Goal: Transaction & Acquisition: Purchase product/service

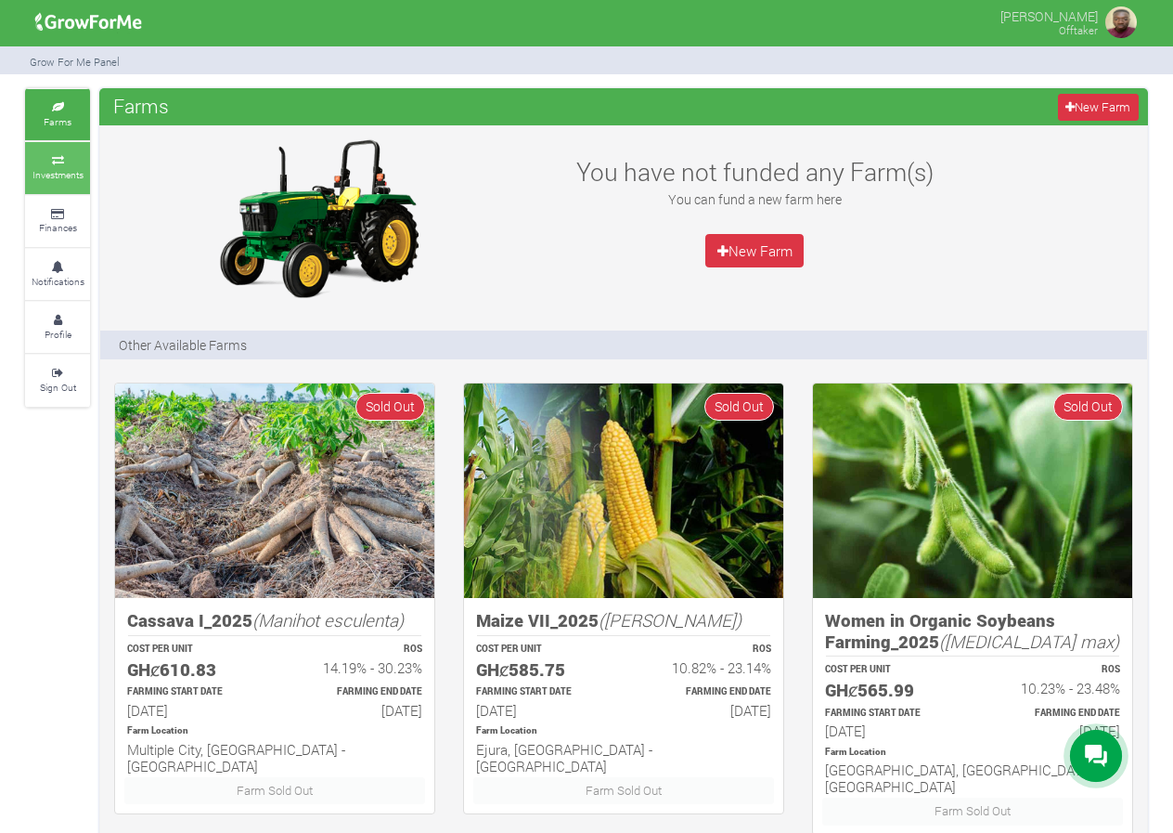
click at [75, 173] on small "Investments" at bounding box center [57, 174] width 51 height 13
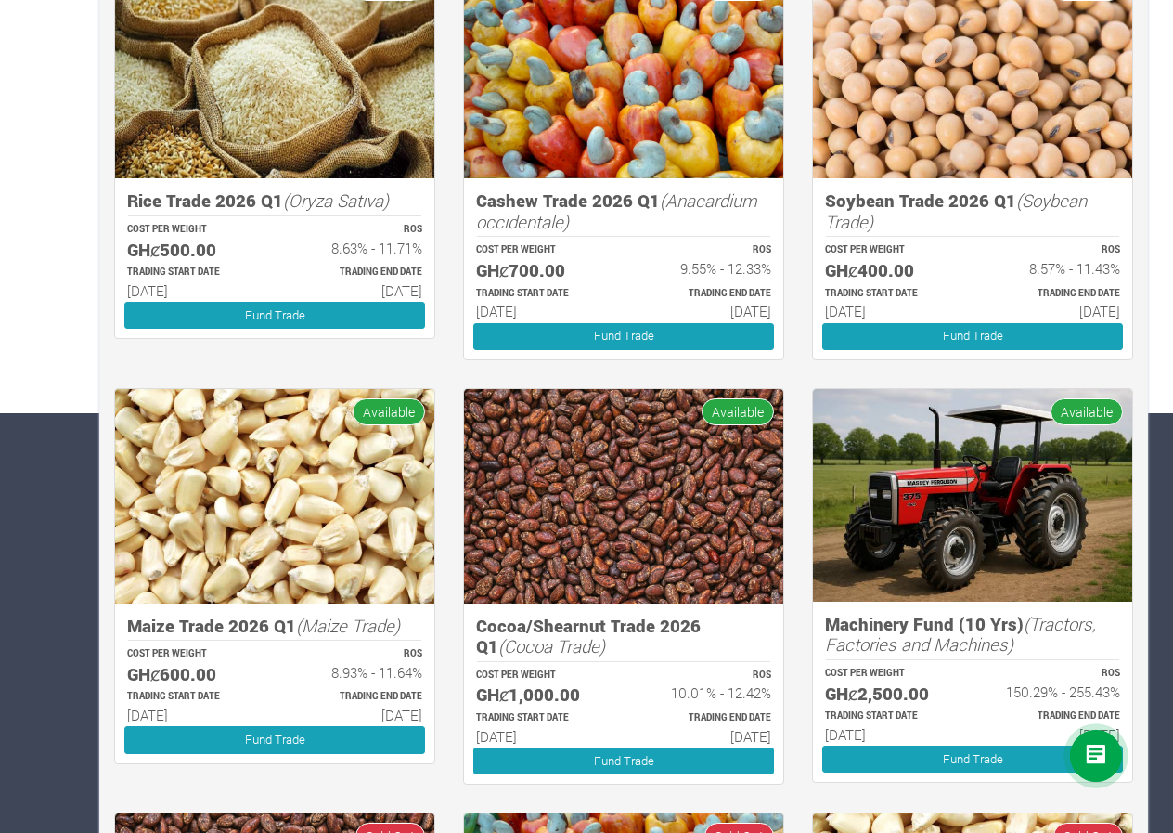
scroll to position [512, 0]
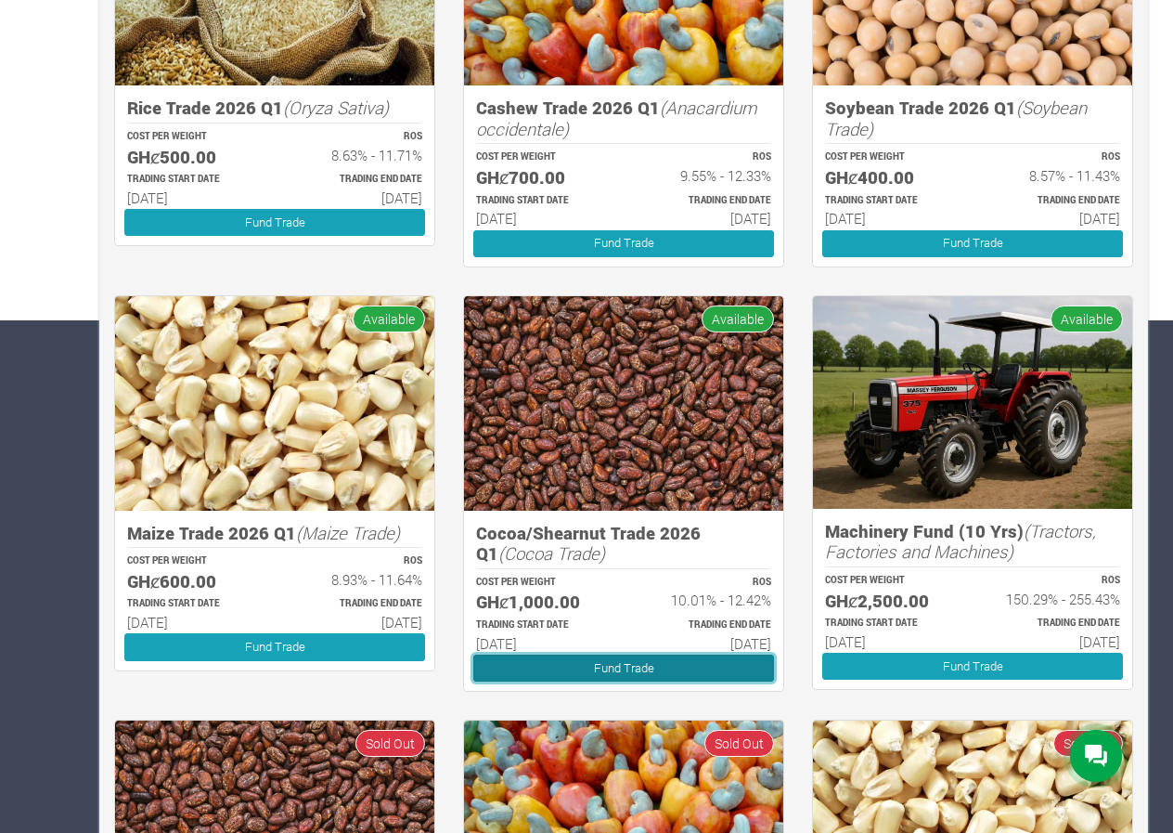
click at [627, 662] on link "Fund Trade" at bounding box center [623, 667] width 301 height 27
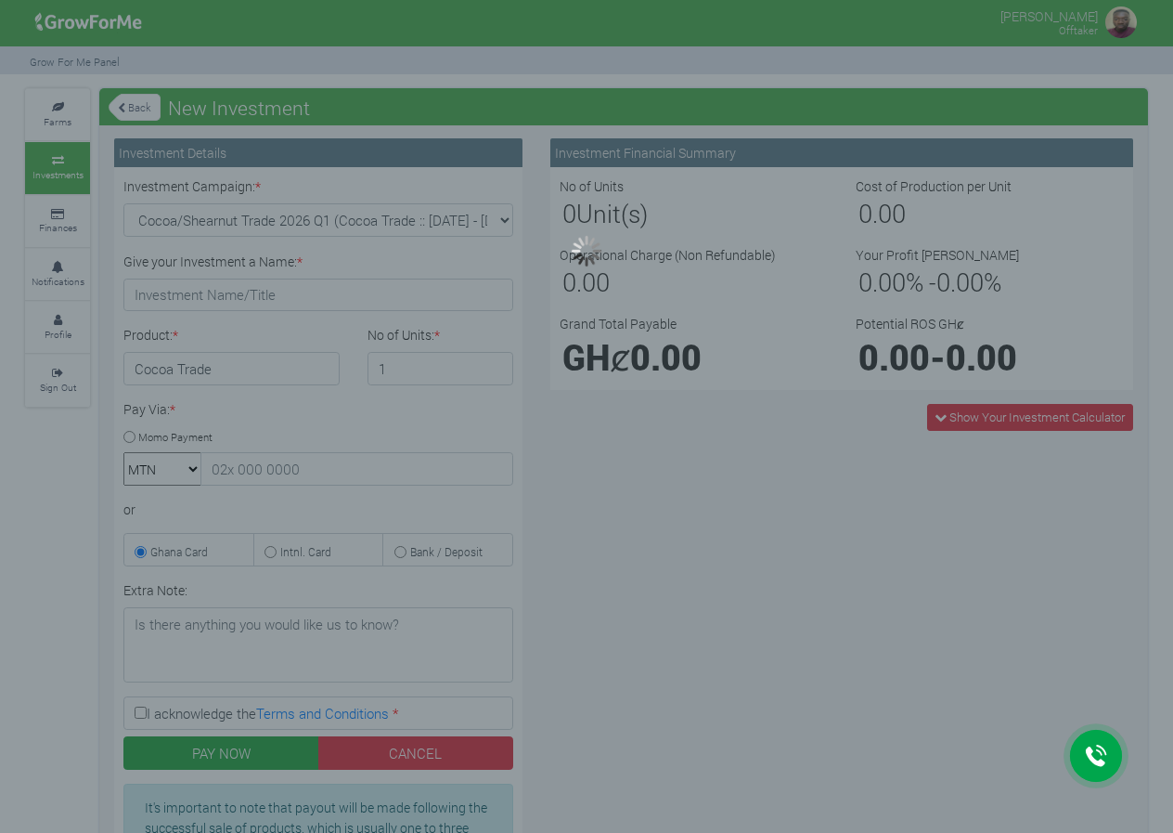
type input "1"
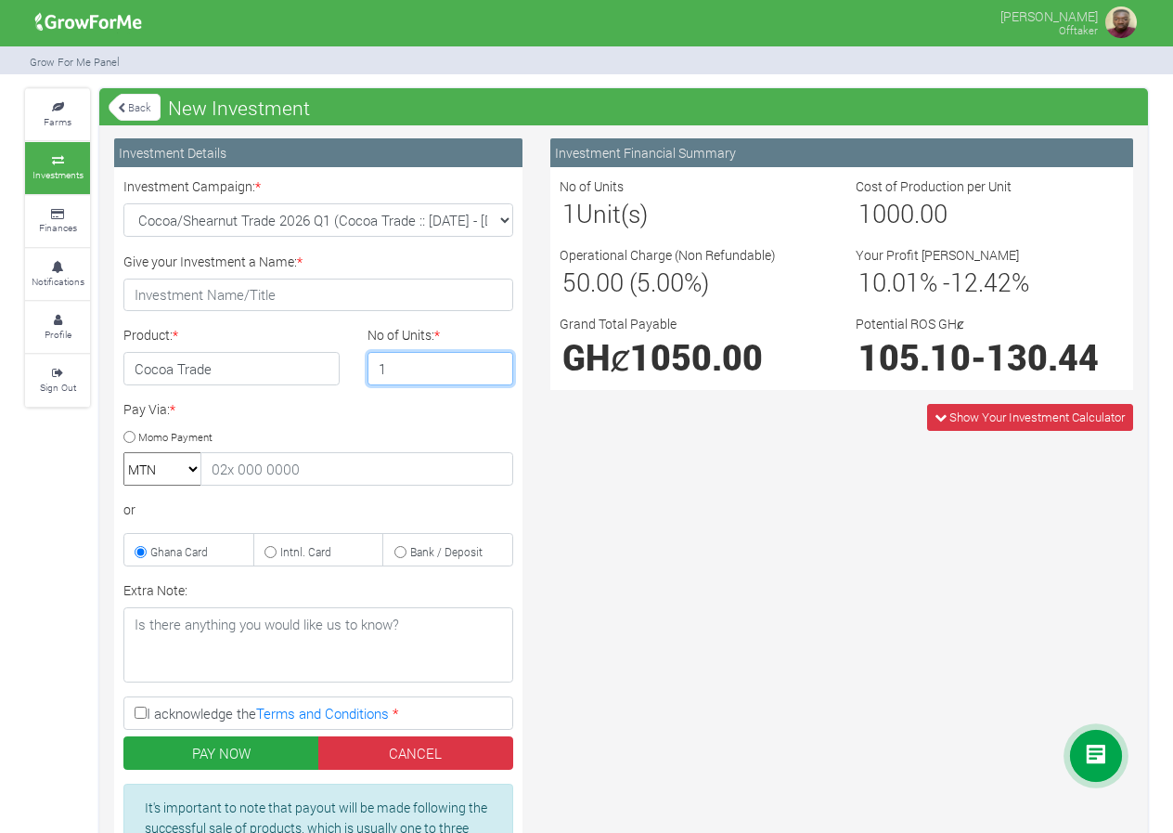
click at [443, 364] on input "1" at bounding box center [441, 368] width 147 height 33
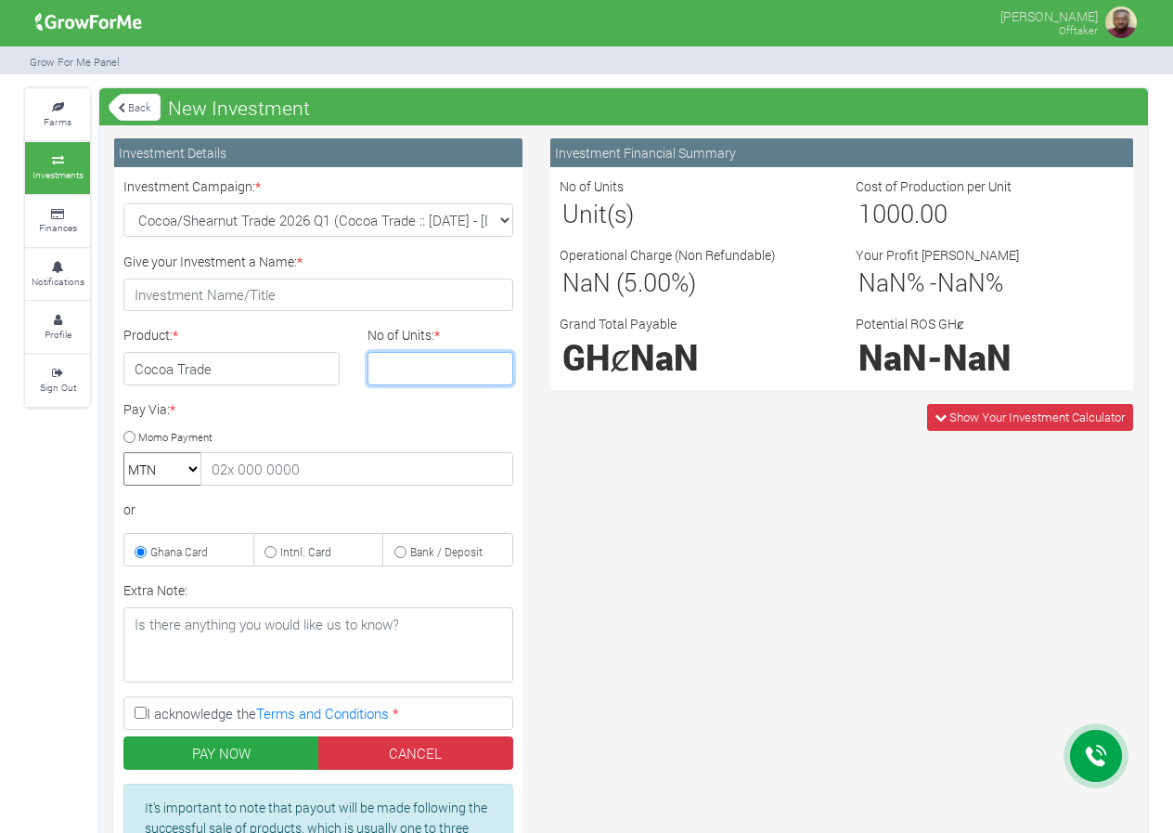
type input "3"
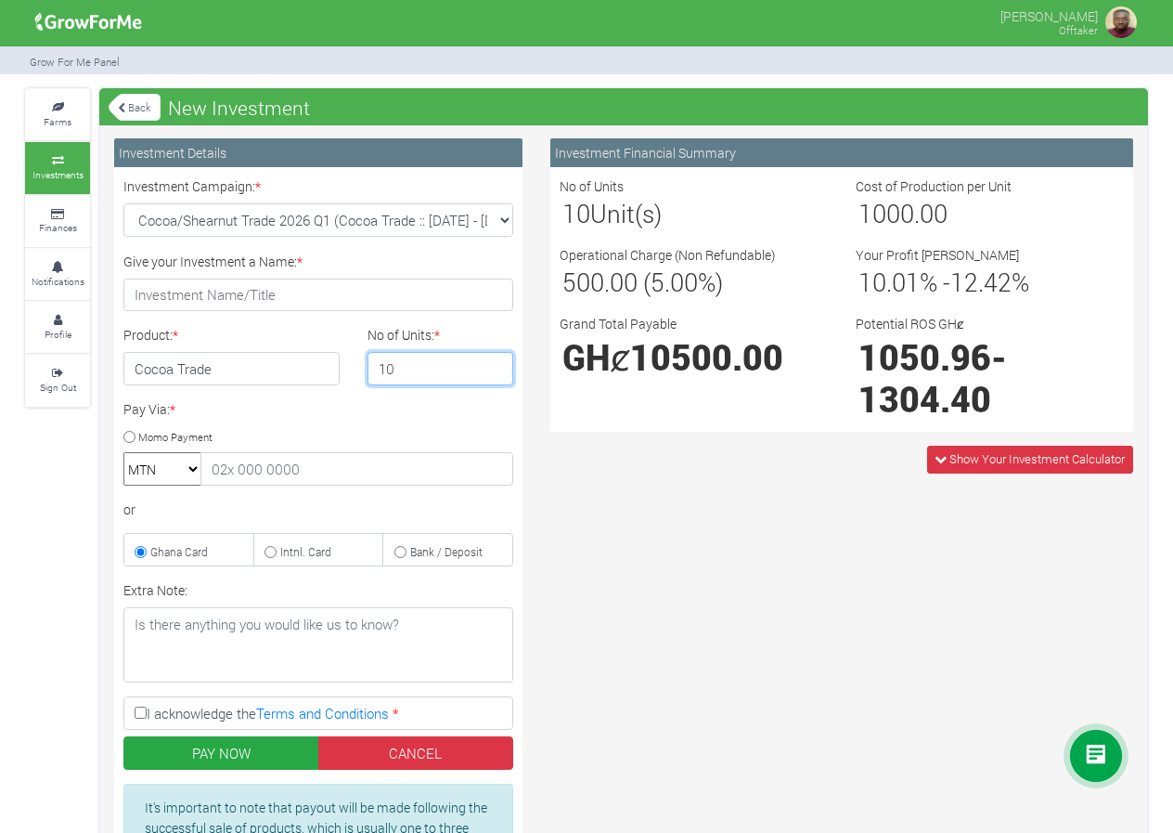
type input "1"
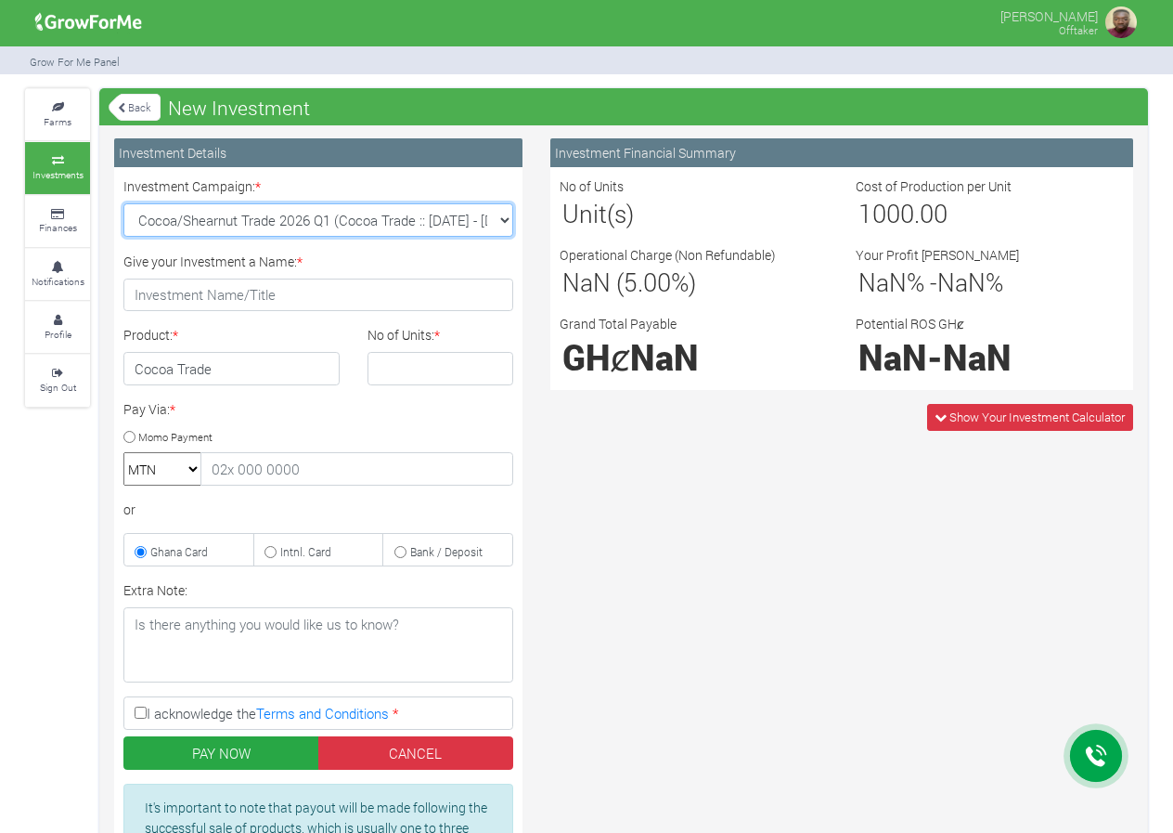
click at [478, 221] on select "Cocoa/Shearnut Trade 2026 Q1 (Cocoa Trade :: 01st Jan 2026 - 30th Jun 2026) Mai…" at bounding box center [318, 219] width 390 height 33
click at [19, 532] on div "Farms Investments Finances Notifications Profile Sign Out Back New Investment *…" at bounding box center [586, 532] width 1151 height 889
click at [235, 224] on select "Cocoa/Shearnut Trade 2026 Q1 (Cocoa Trade :: 01st Jan 2026 - 30th Jun 2026) Mai…" at bounding box center [318, 219] width 390 height 33
select select "50"
click at [123, 203] on select "Cocoa/Shearnut Trade 2026 Q1 (Cocoa Trade :: 01st Jan 2026 - 30th Jun 2026) Mai…" at bounding box center [318, 219] width 390 height 33
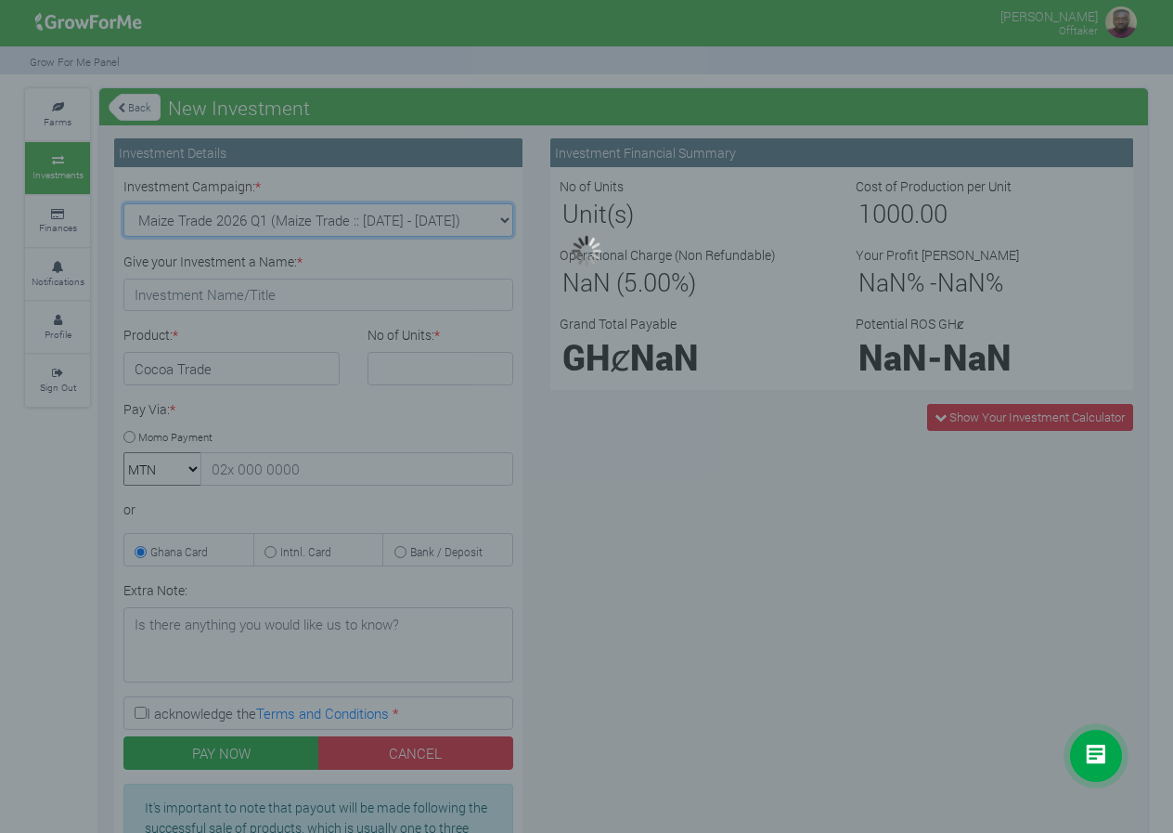
type input "1"
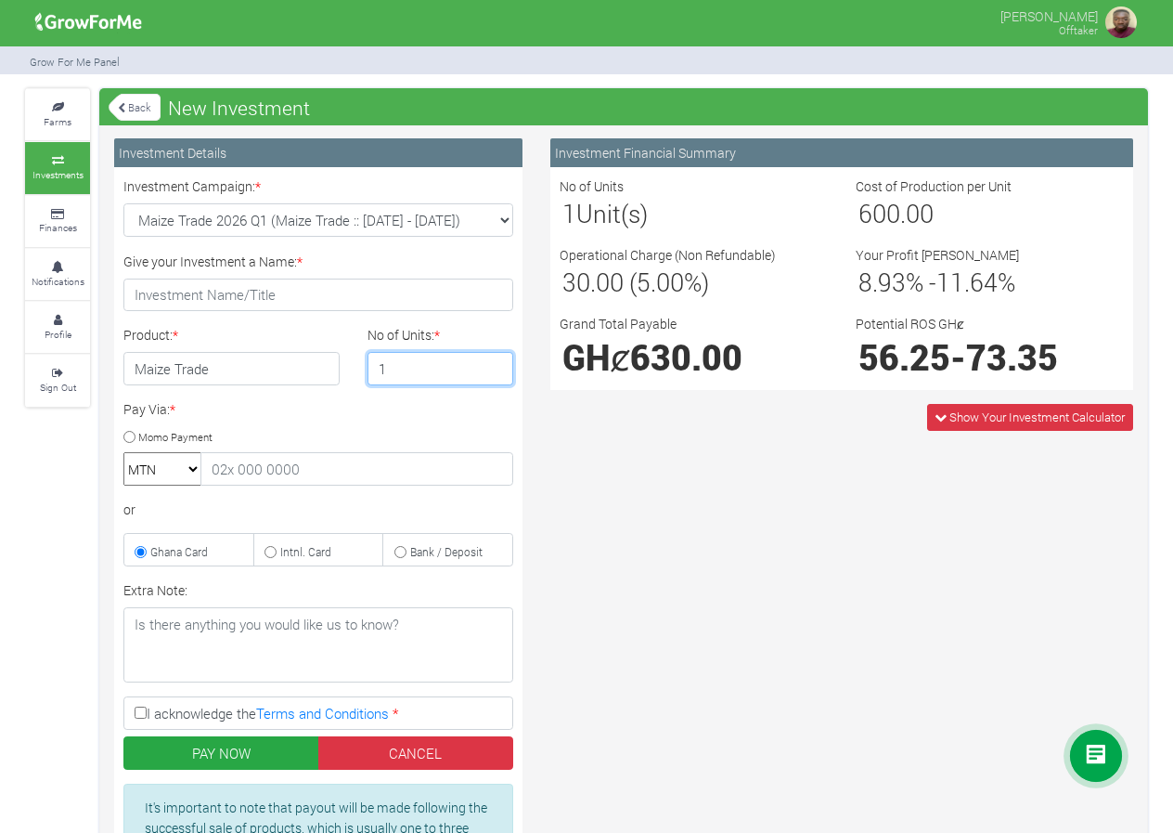
click at [398, 370] on input "1" at bounding box center [441, 368] width 147 height 33
type input "1"
type input "4"
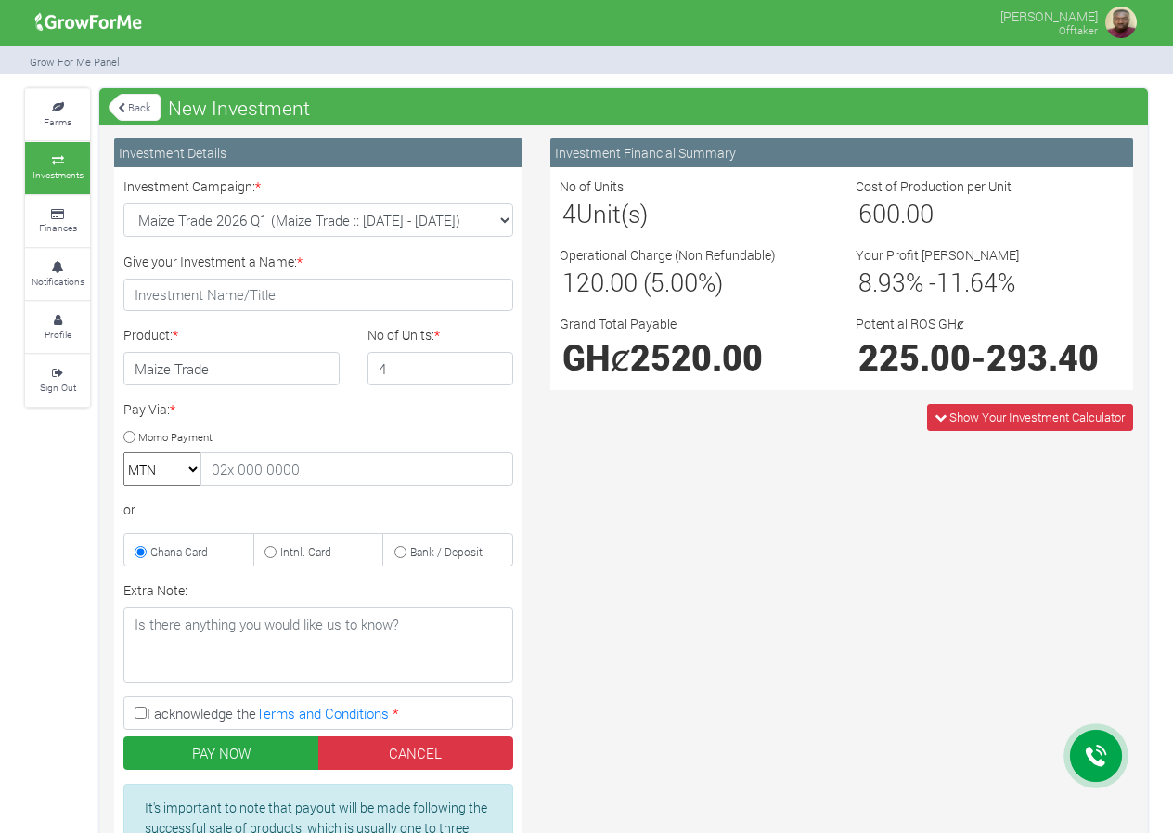
click at [123, 111] on icon at bounding box center [121, 108] width 7 height 10
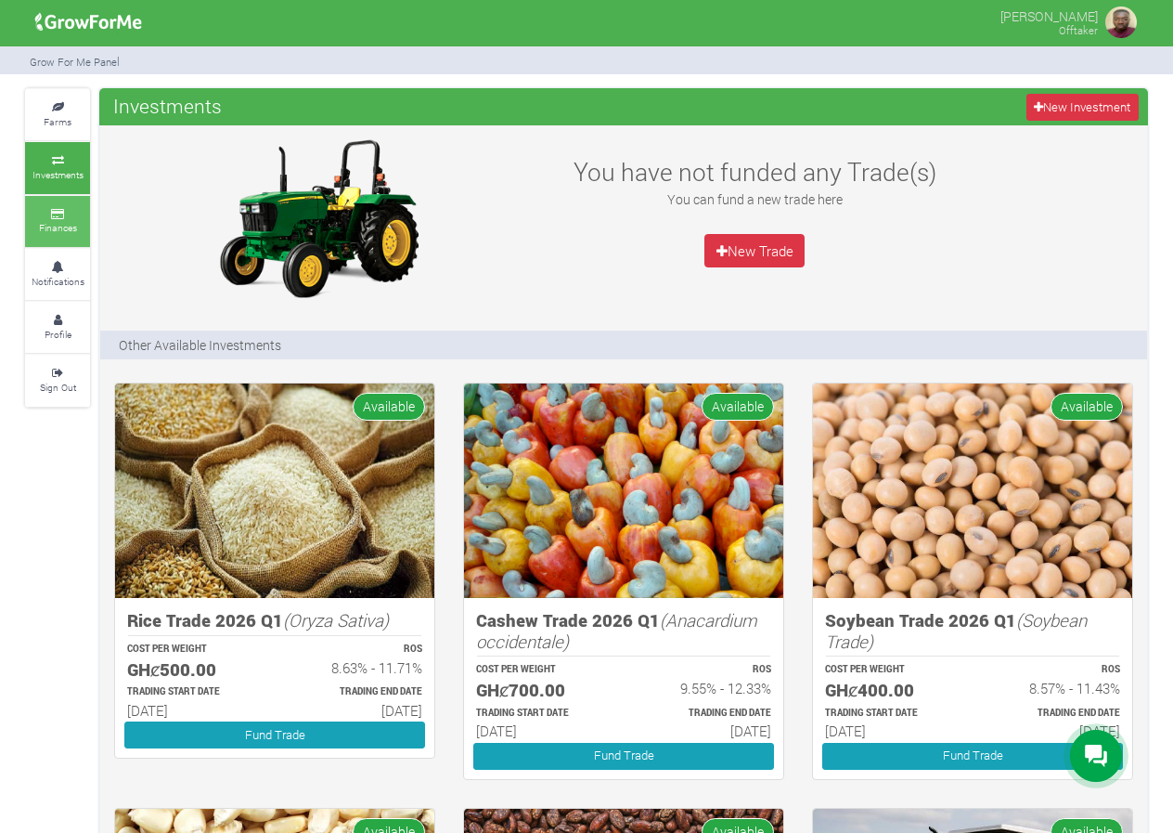
click at [52, 218] on link "Finances" at bounding box center [57, 221] width 65 height 51
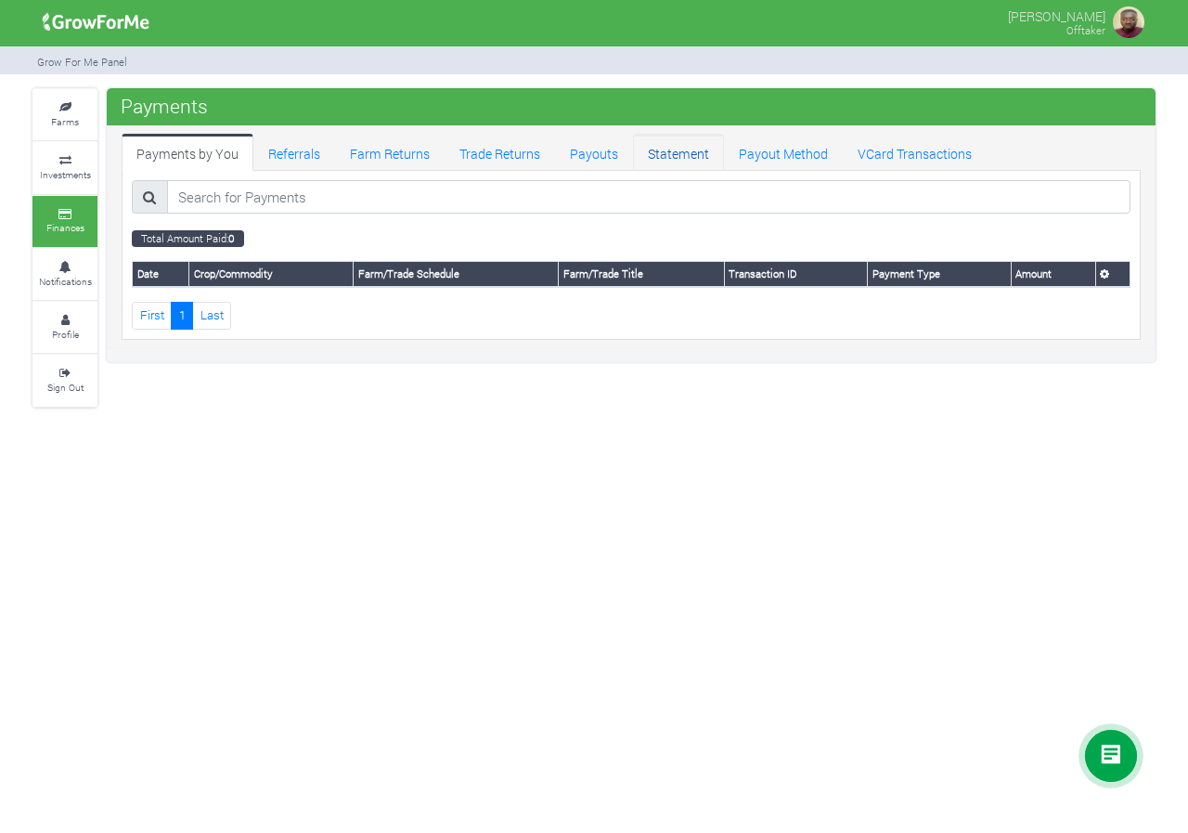
click at [668, 143] on link "Statement" at bounding box center [678, 152] width 91 height 37
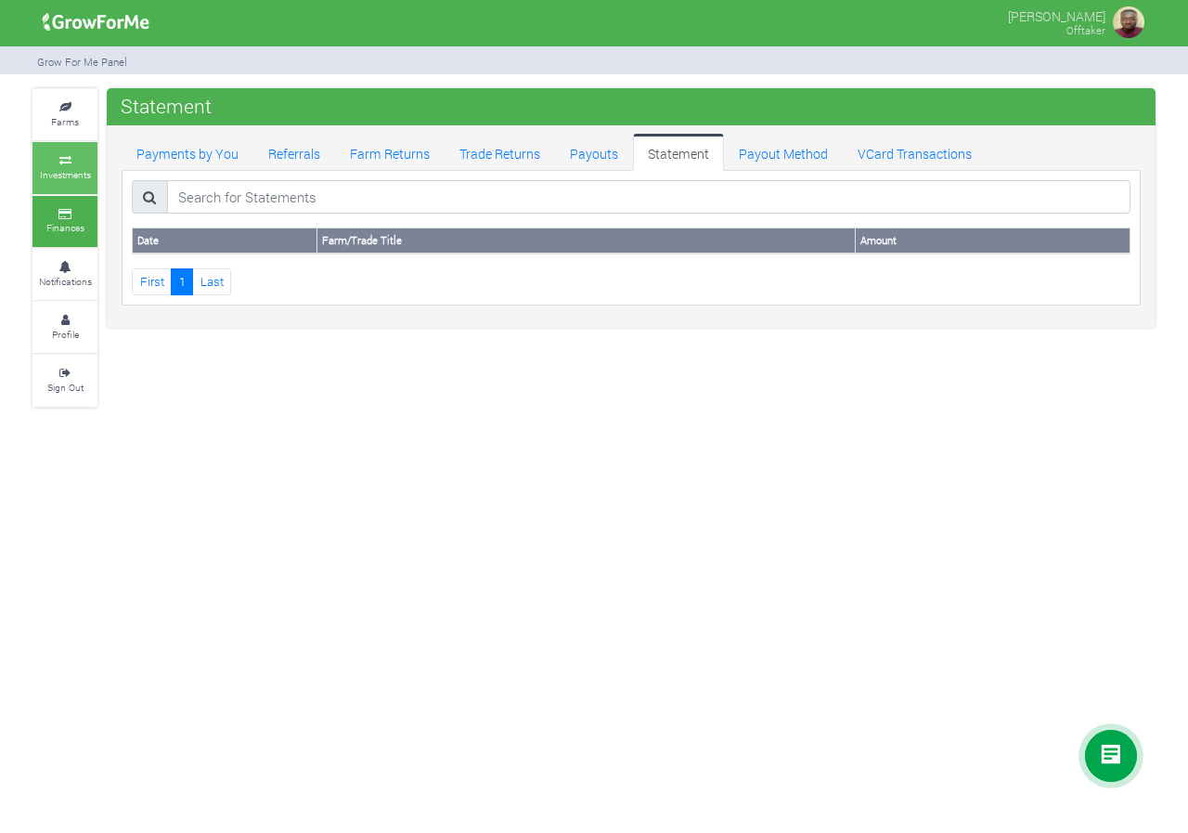
click at [70, 158] on icon at bounding box center [65, 160] width 56 height 9
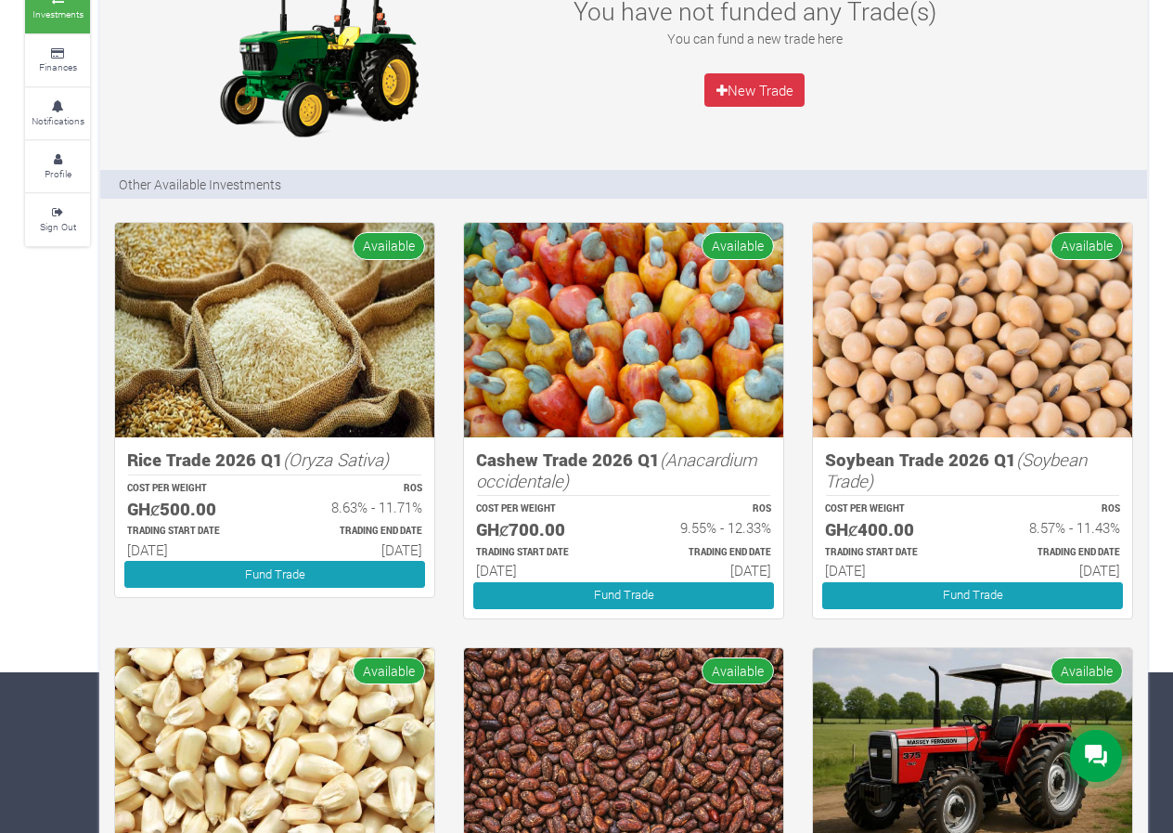
scroll to position [186, 0]
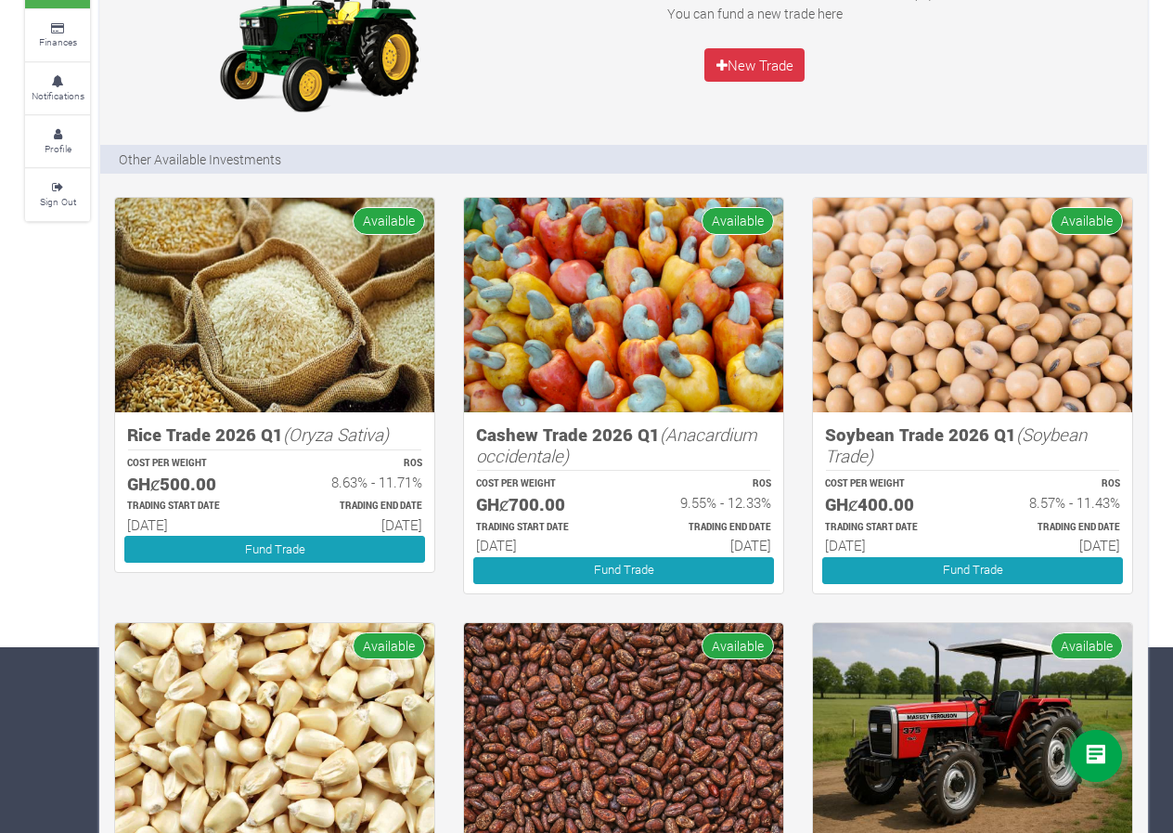
click at [563, 506] on h5 "GHȼ700.00" at bounding box center [541, 504] width 131 height 21
click at [520, 497] on h5 "GHȼ700.00" at bounding box center [541, 504] width 131 height 21
click at [531, 380] on img at bounding box center [623, 305] width 319 height 214
click at [717, 422] on icon "(Anacardium occidentale)" at bounding box center [616, 444] width 281 height 45
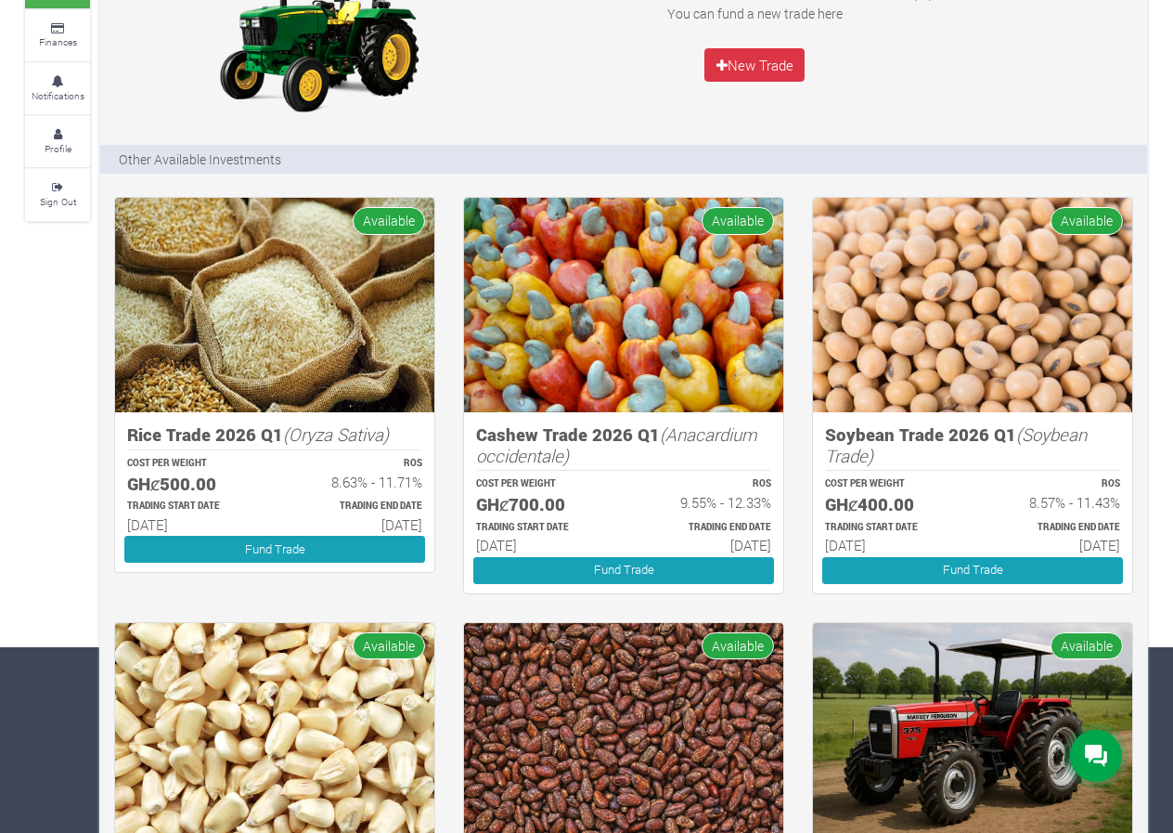
click at [720, 437] on icon "(Anacardium occidentale)" at bounding box center [616, 444] width 281 height 45
click at [575, 430] on h5 "Cashew Trade 2026 Q1 (Anacardium occidentale)" at bounding box center [623, 445] width 295 height 42
click at [533, 456] on icon "(Anacardium occidentale)" at bounding box center [616, 444] width 281 height 45
click at [572, 529] on p "TRADING START DATE" at bounding box center [541, 528] width 131 height 14
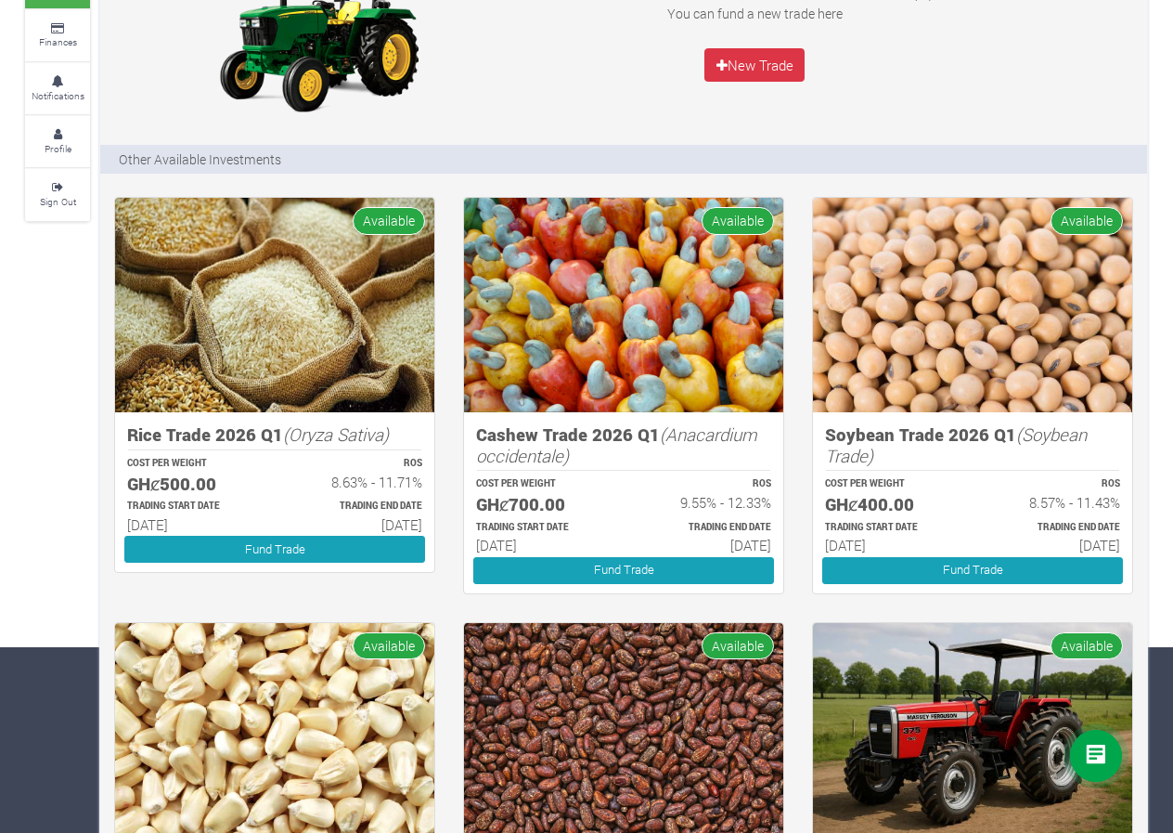
click at [738, 546] on h6 "30th Jun 2026" at bounding box center [705, 544] width 131 height 17
click at [726, 523] on p "TRADING END DATE" at bounding box center [705, 528] width 131 height 14
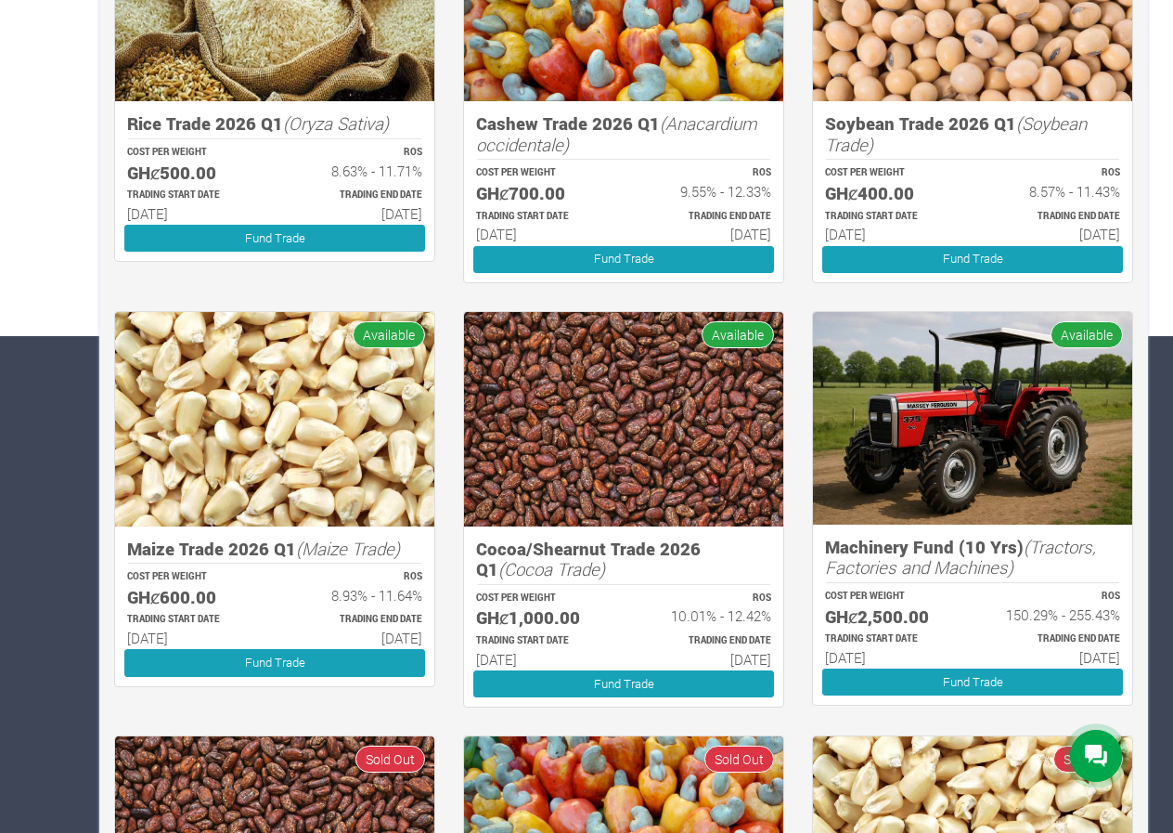
scroll to position [464, 0]
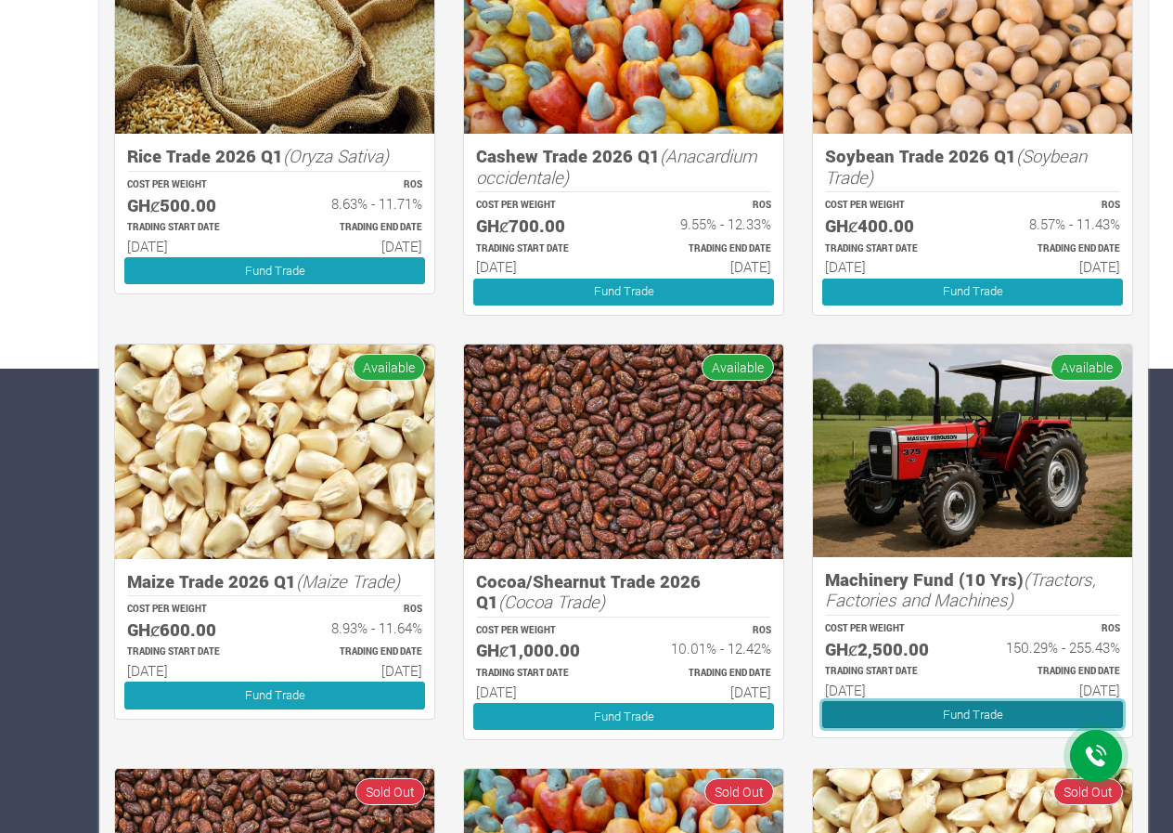
click at [939, 714] on link "Fund Trade" at bounding box center [972, 714] width 301 height 27
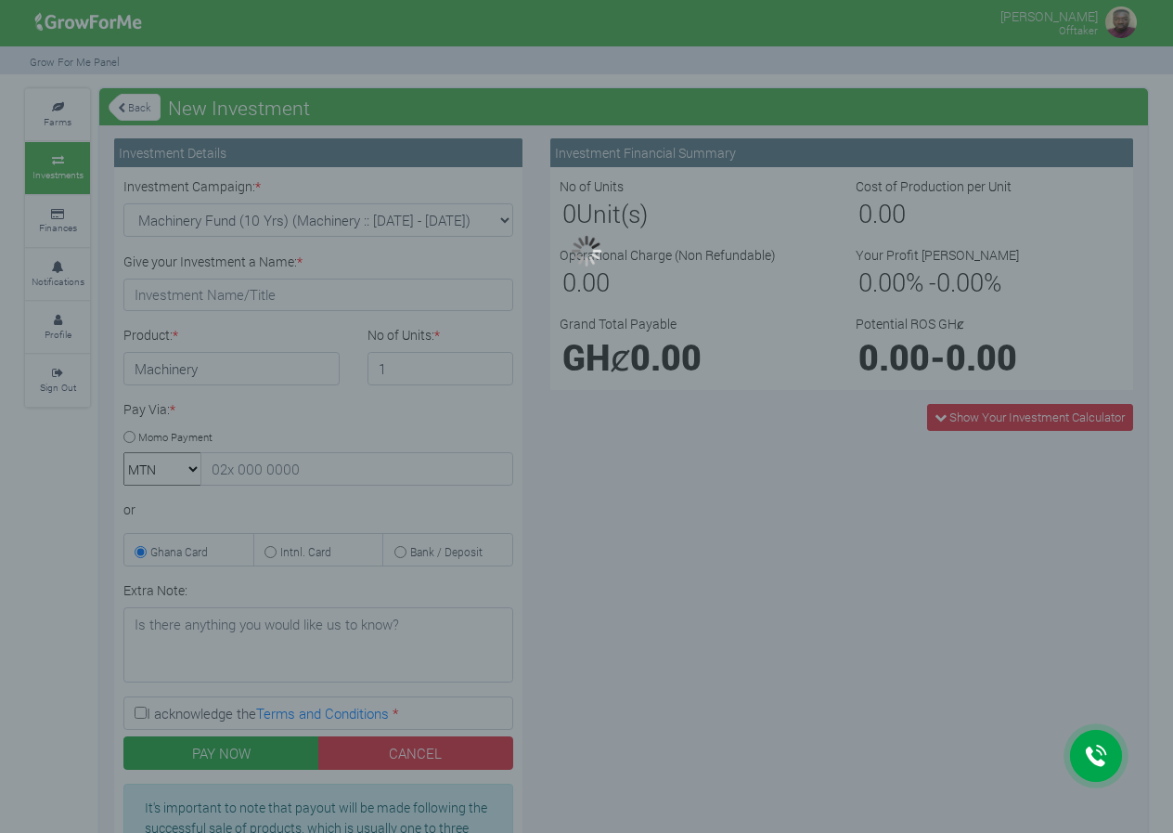
type input "1"
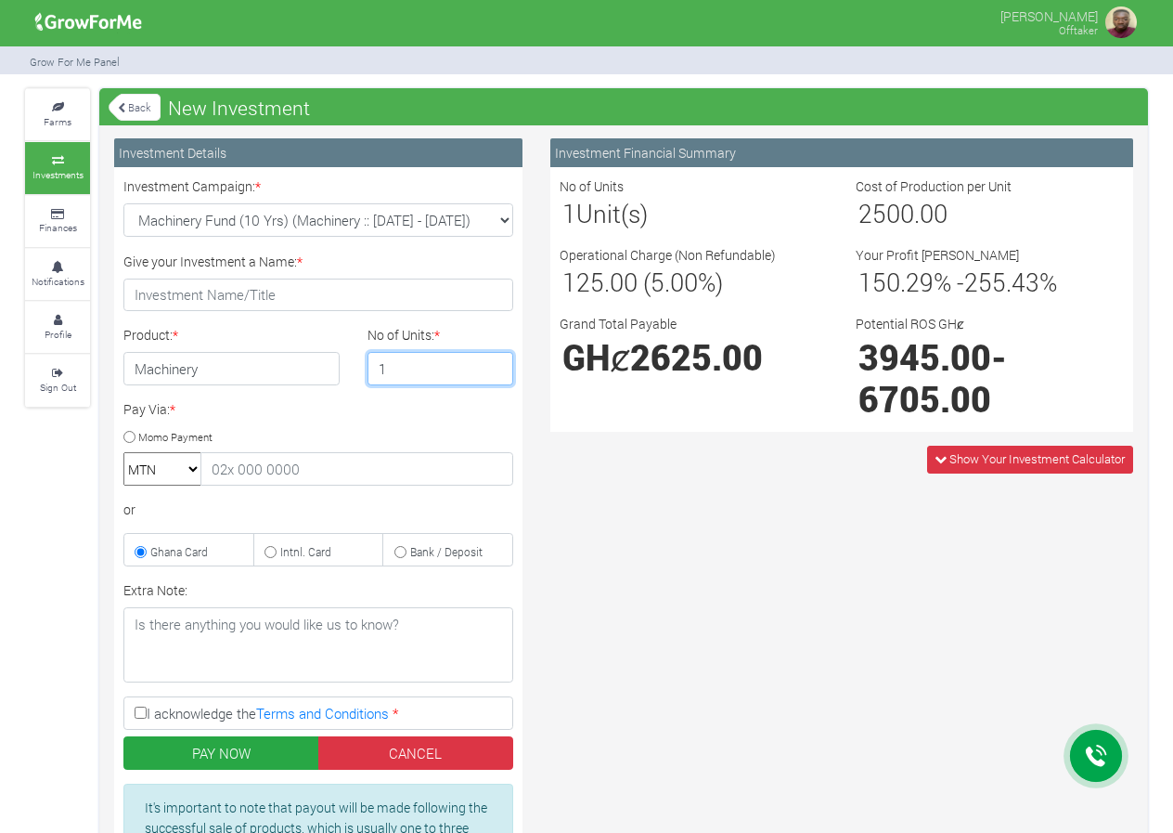
click at [412, 377] on input "1" at bounding box center [441, 368] width 147 height 33
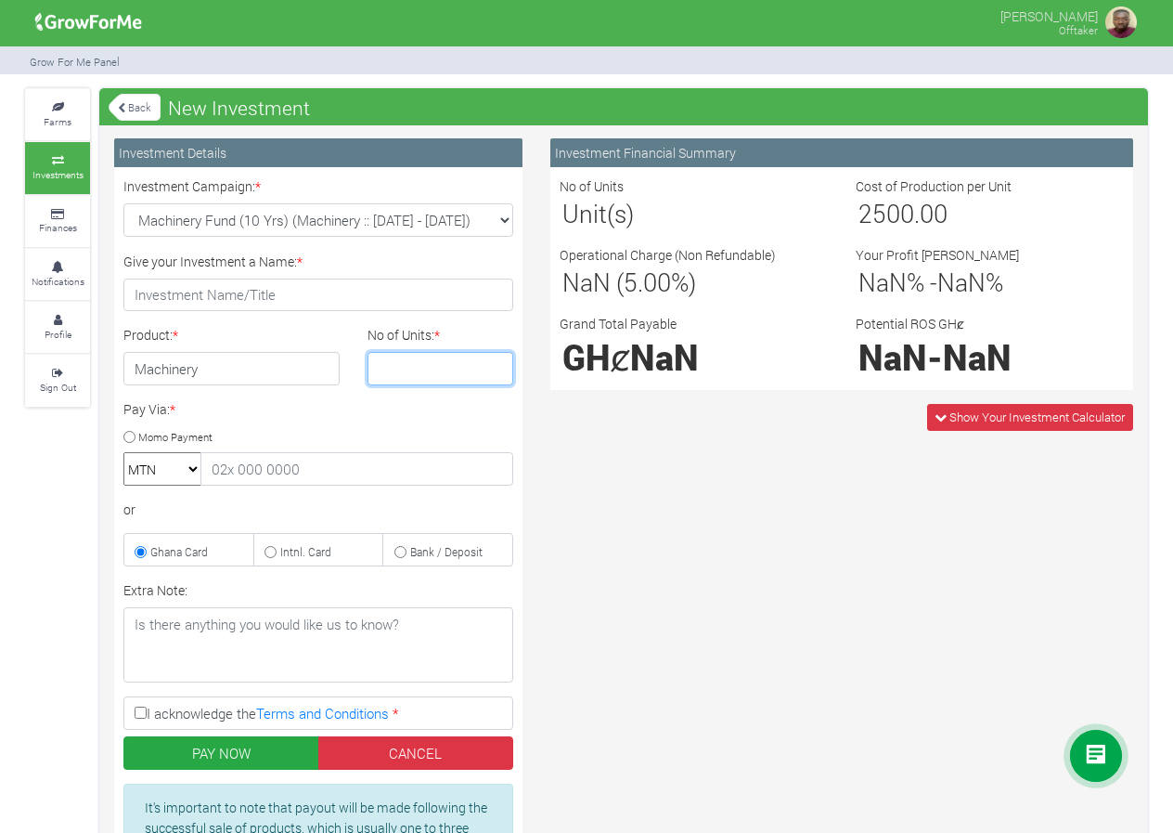
type input "1"
type input "5"
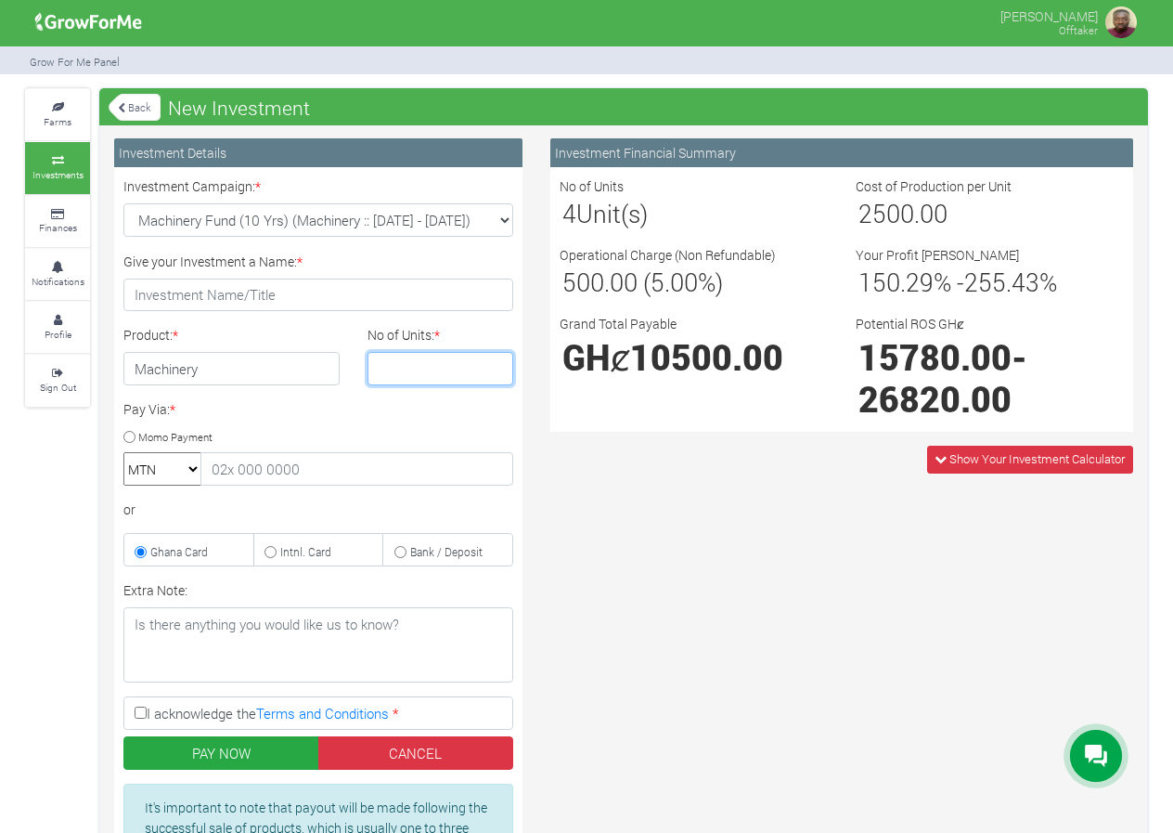
type input "4"
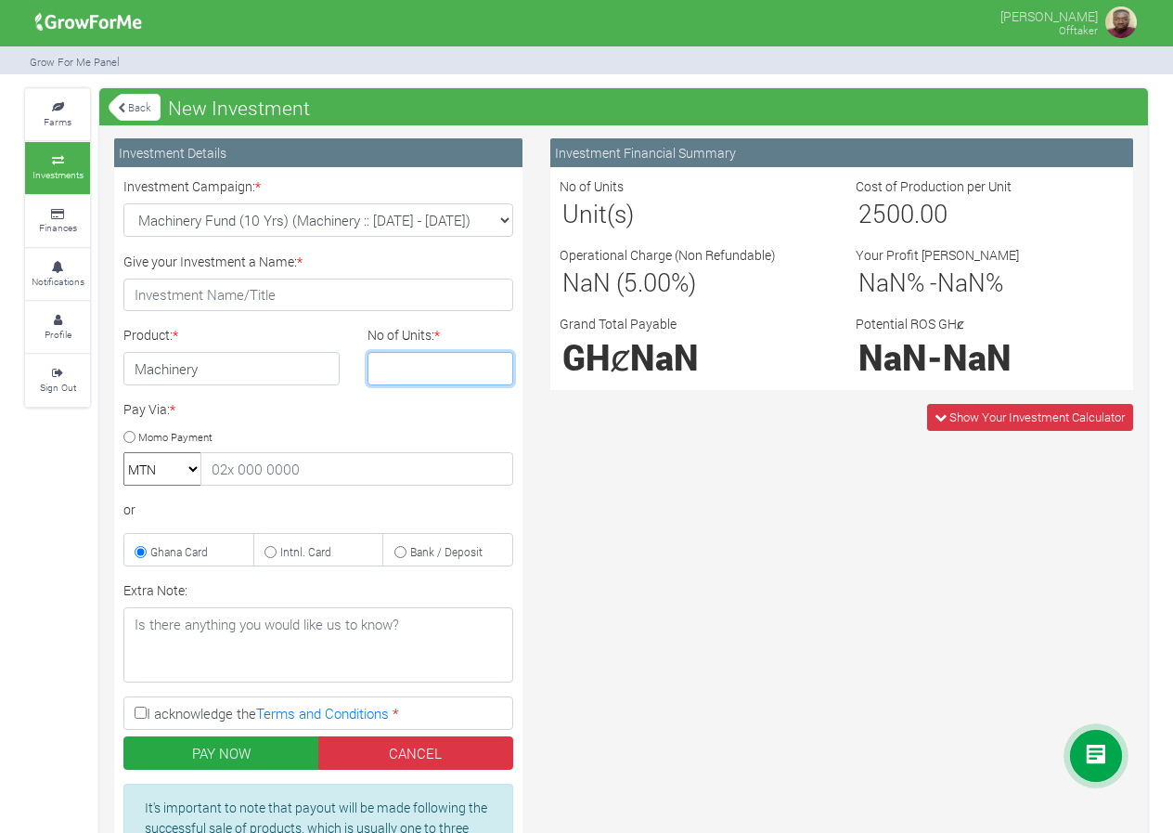
type input "1"
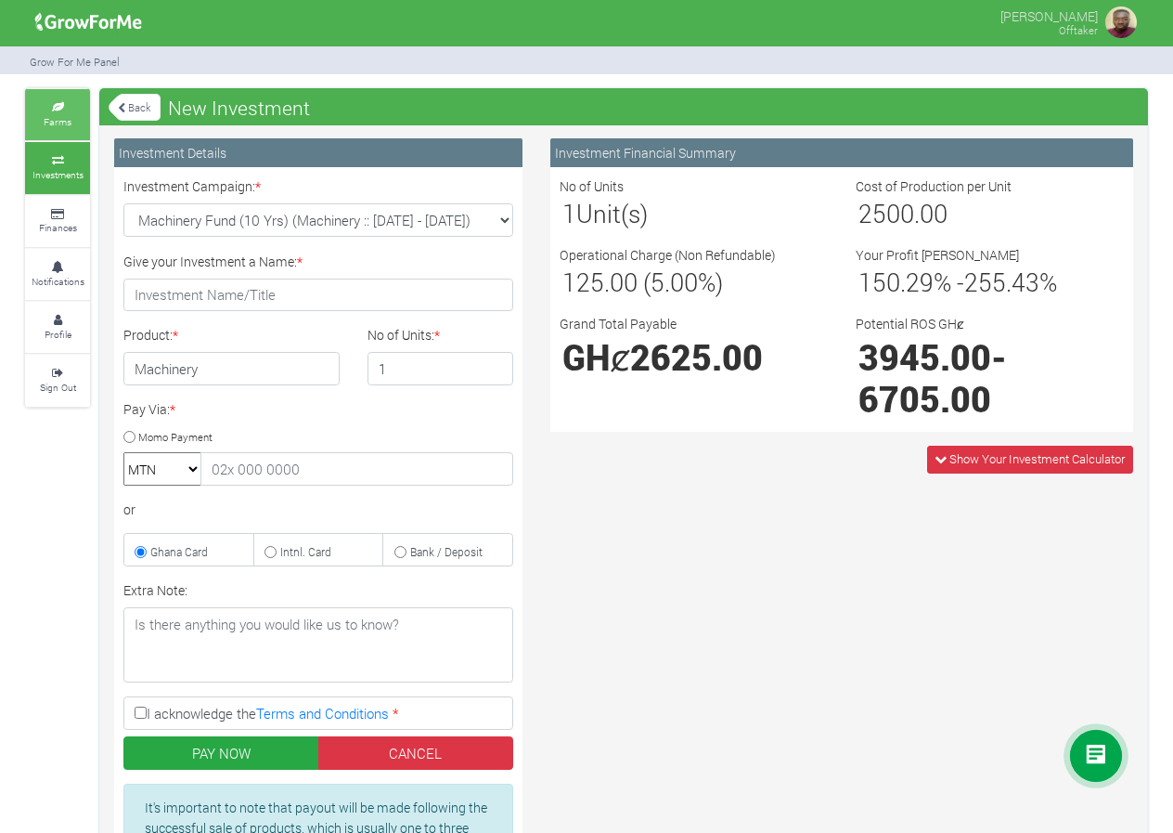
click at [60, 128] on link "Farms" at bounding box center [57, 114] width 65 height 51
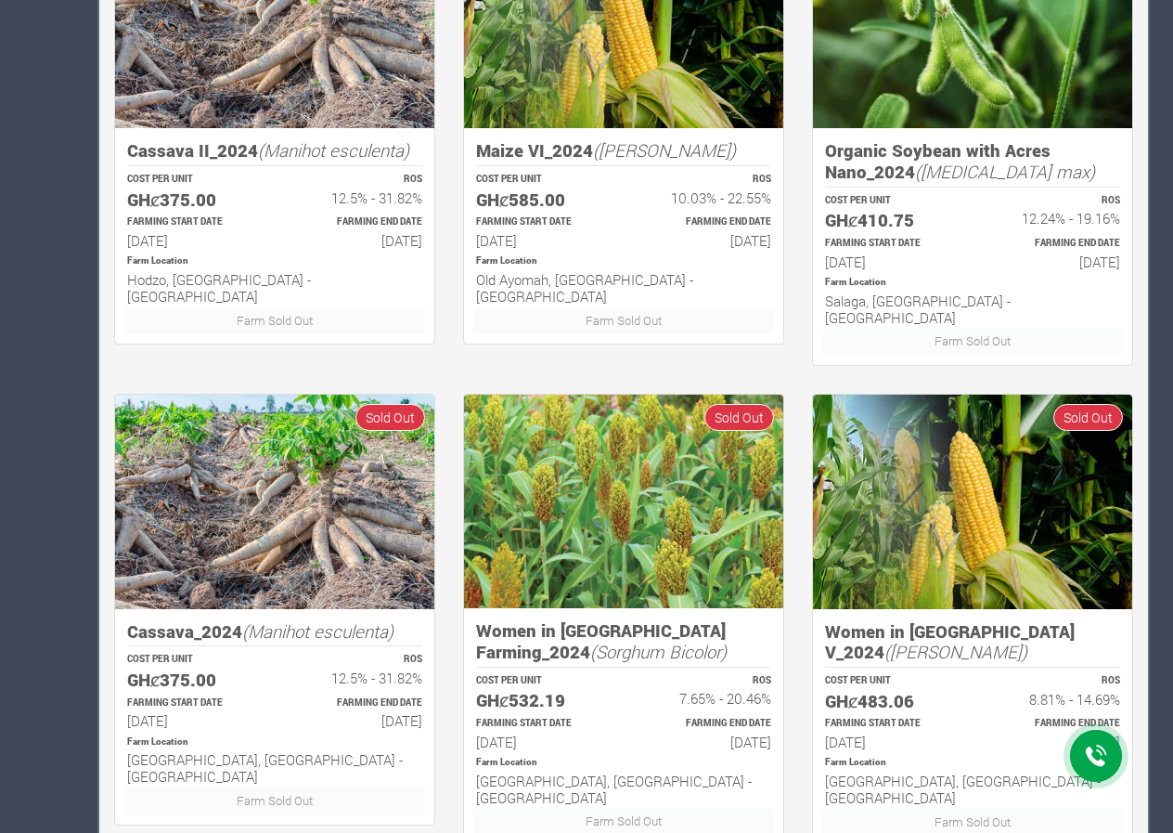
scroll to position [1000, 0]
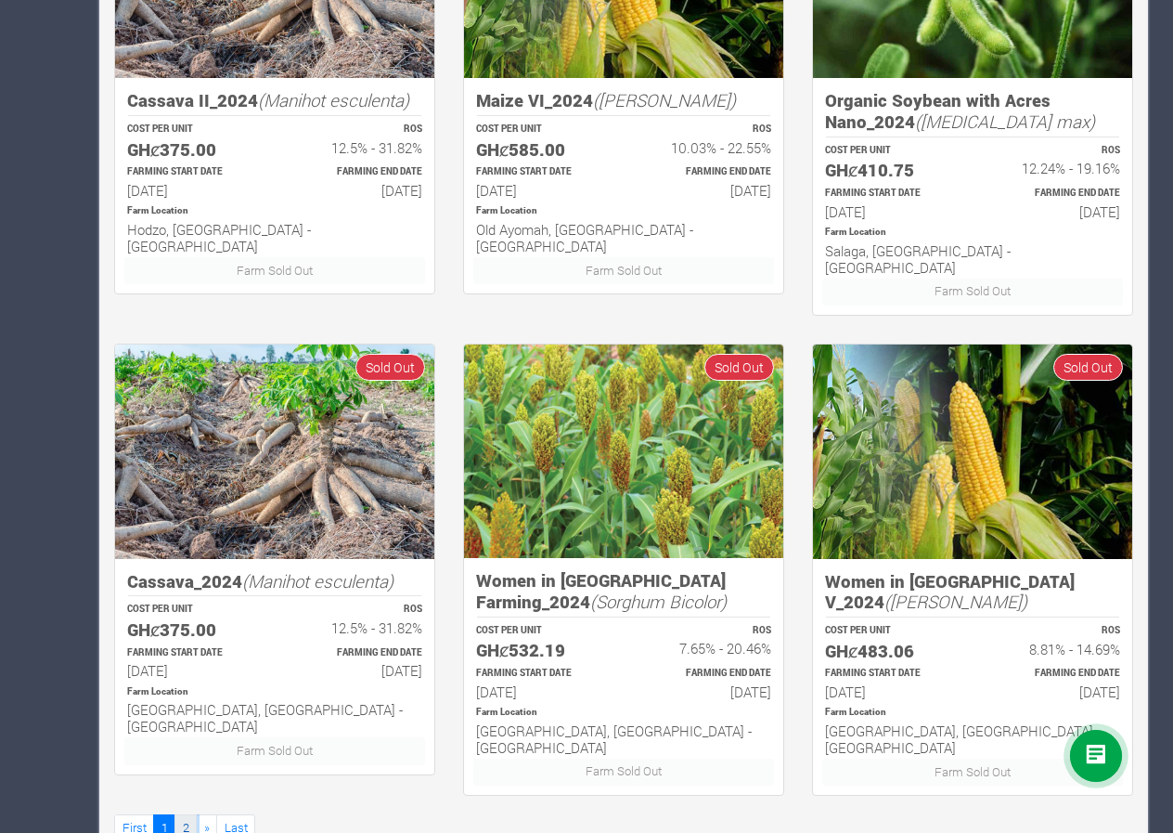
click at [178, 814] on link "2" at bounding box center [185, 827] width 22 height 27
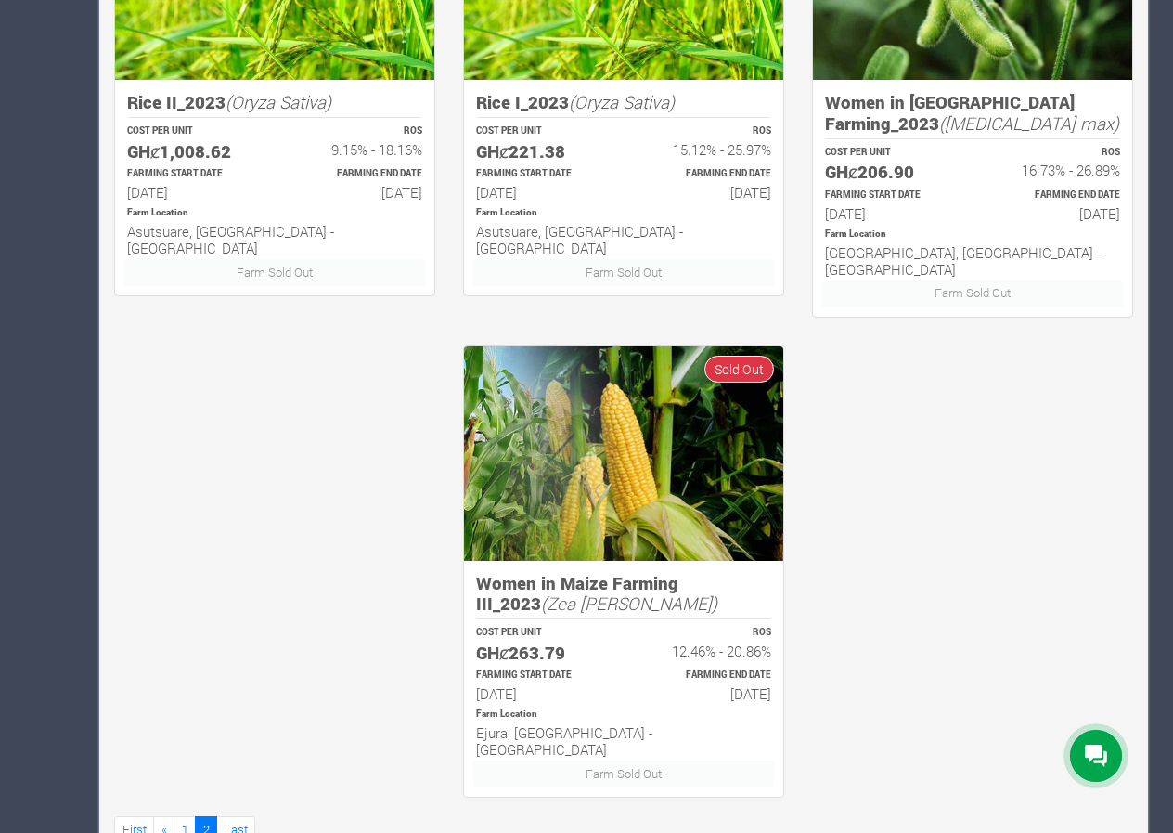
scroll to position [1001, 0]
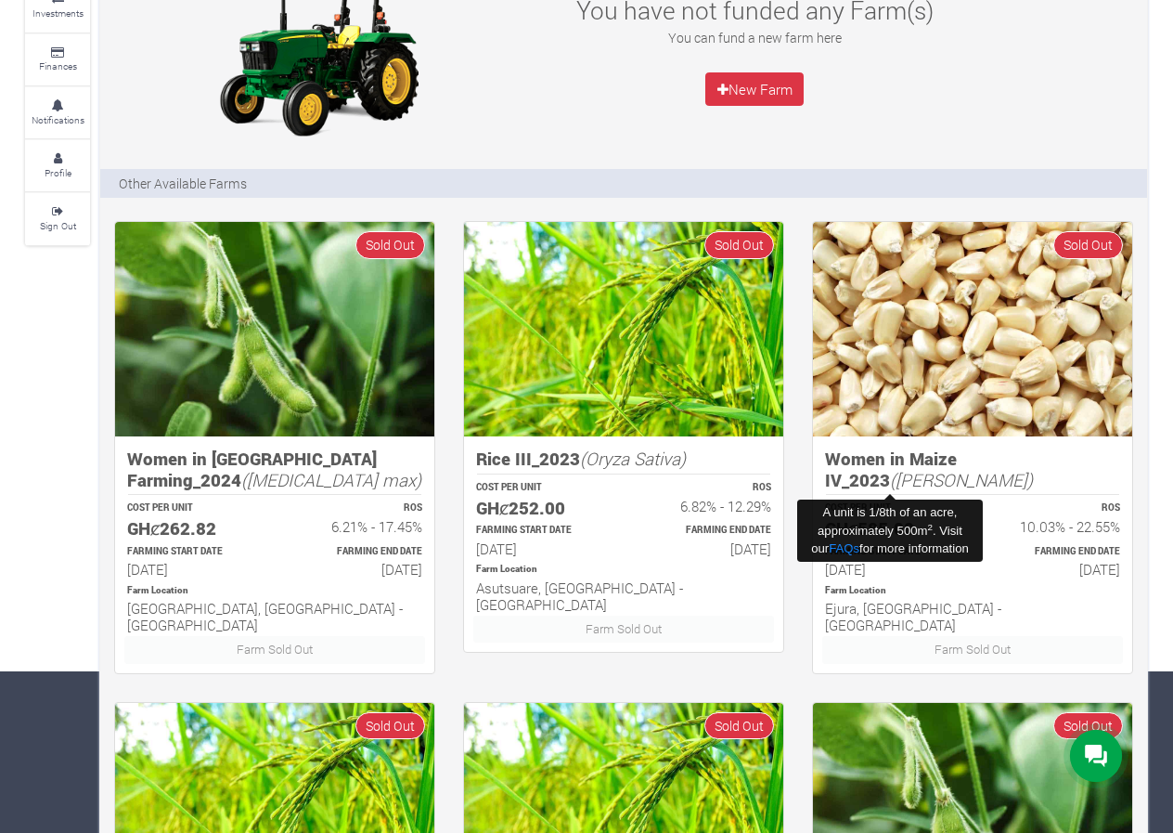
scroll to position [0, 0]
